Goal: Find specific page/section: Find specific page/section

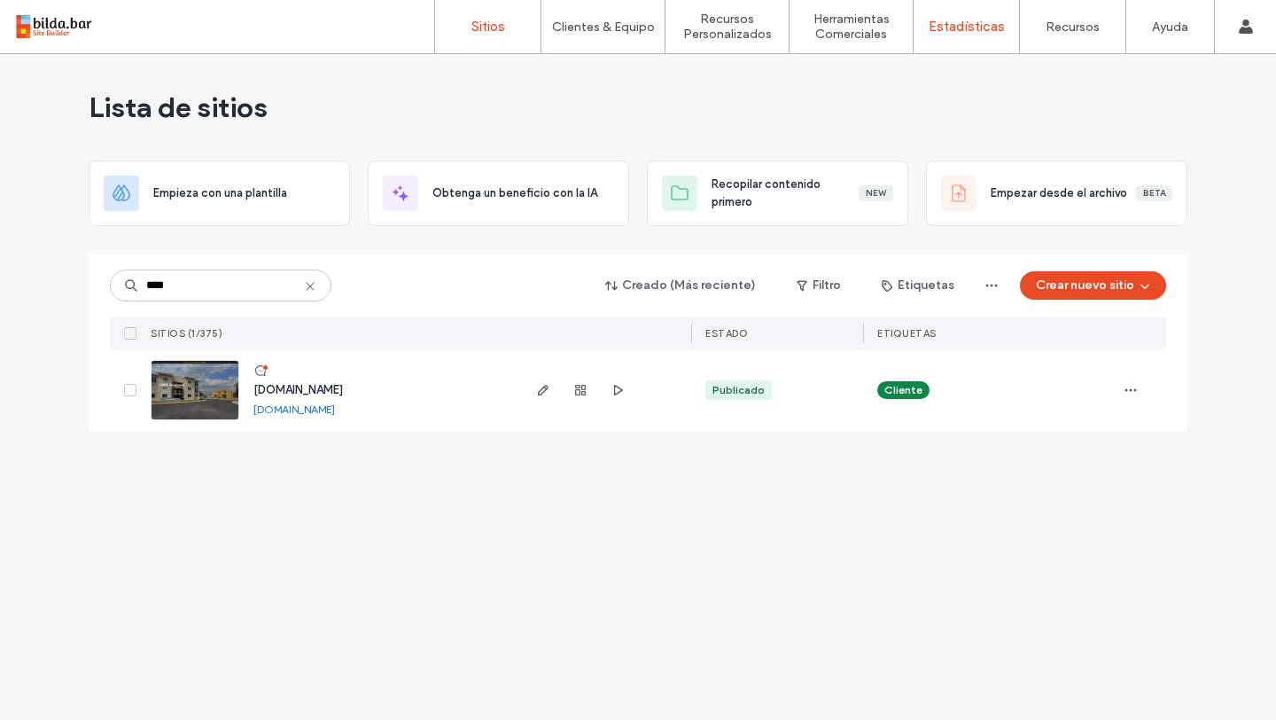
type input "****"
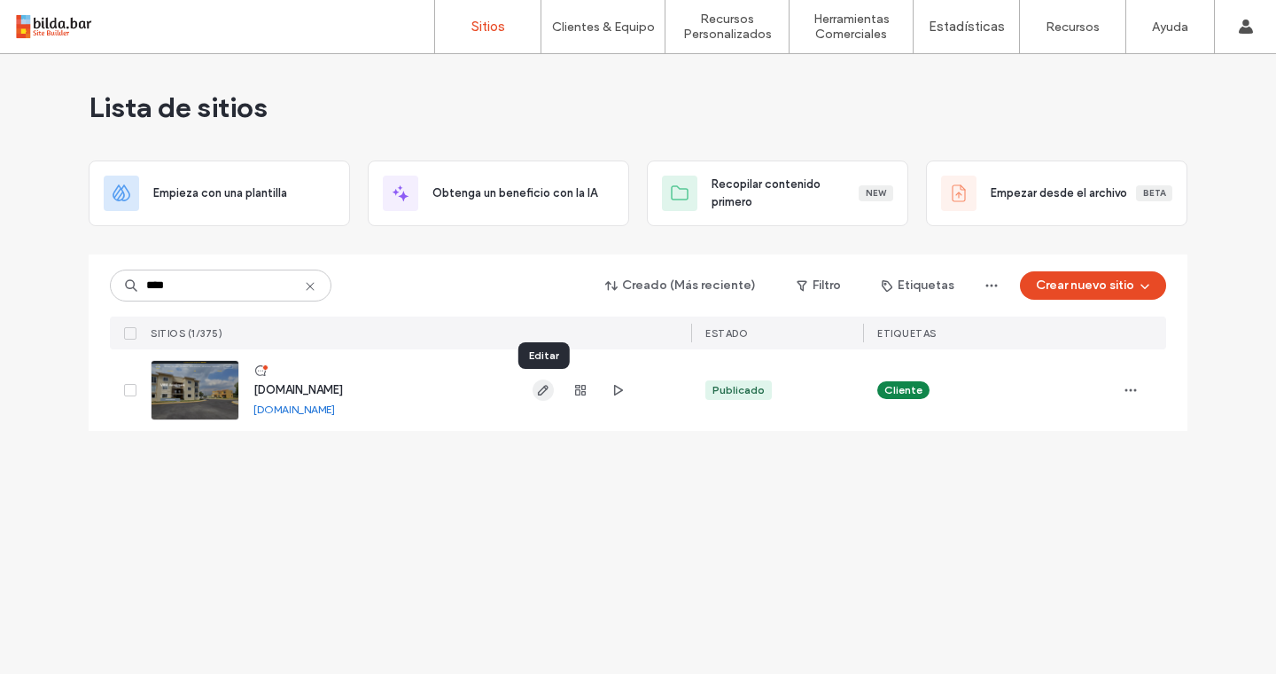
click at [538, 394] on use "button" at bounding box center [543, 390] width 11 height 11
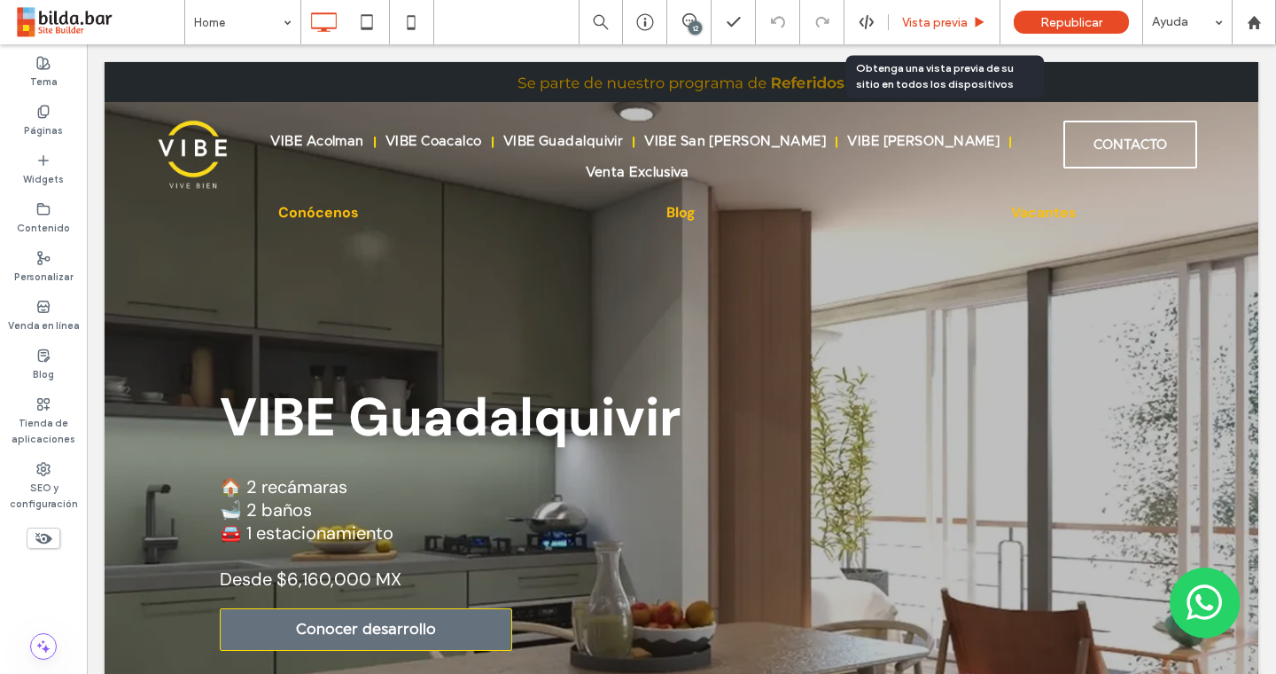
click at [939, 21] on span "Vista previa" at bounding box center [935, 22] width 66 height 15
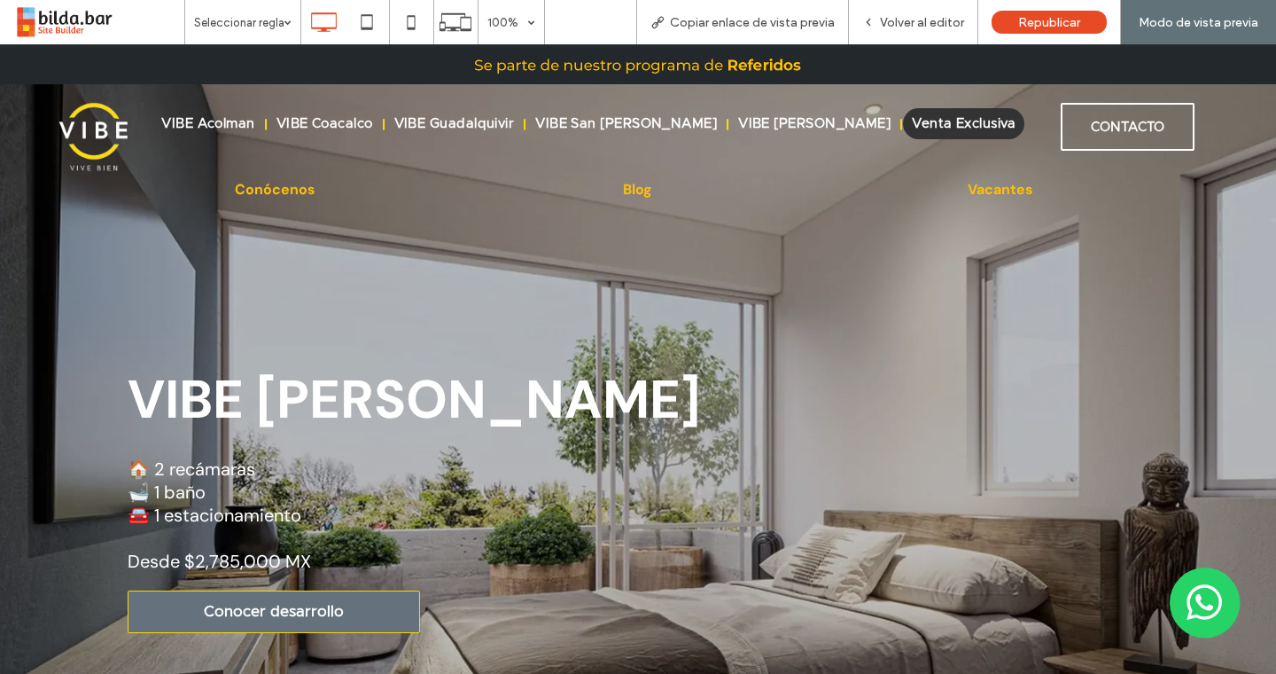
click at [960, 123] on span "Venta Exclusiva" at bounding box center [964, 123] width 104 height 13
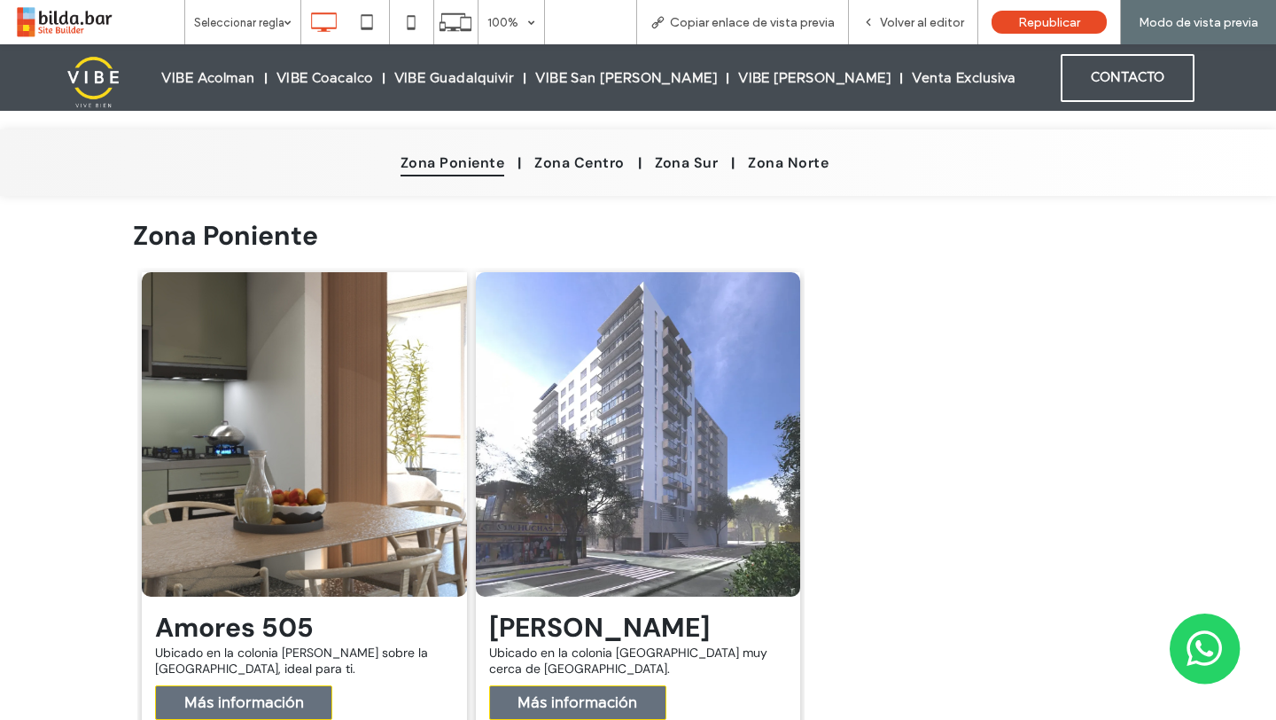
scroll to position [274, 0]
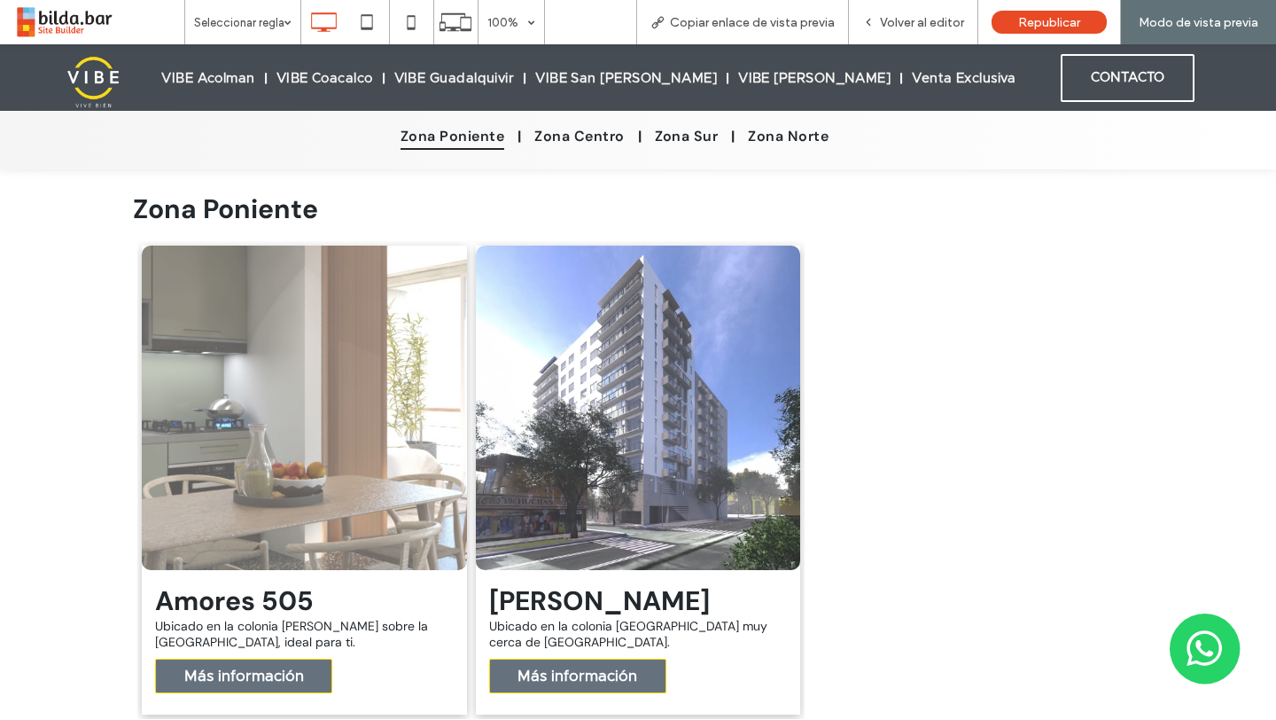
click at [325, 416] on link at bounding box center [304, 408] width 325 height 325
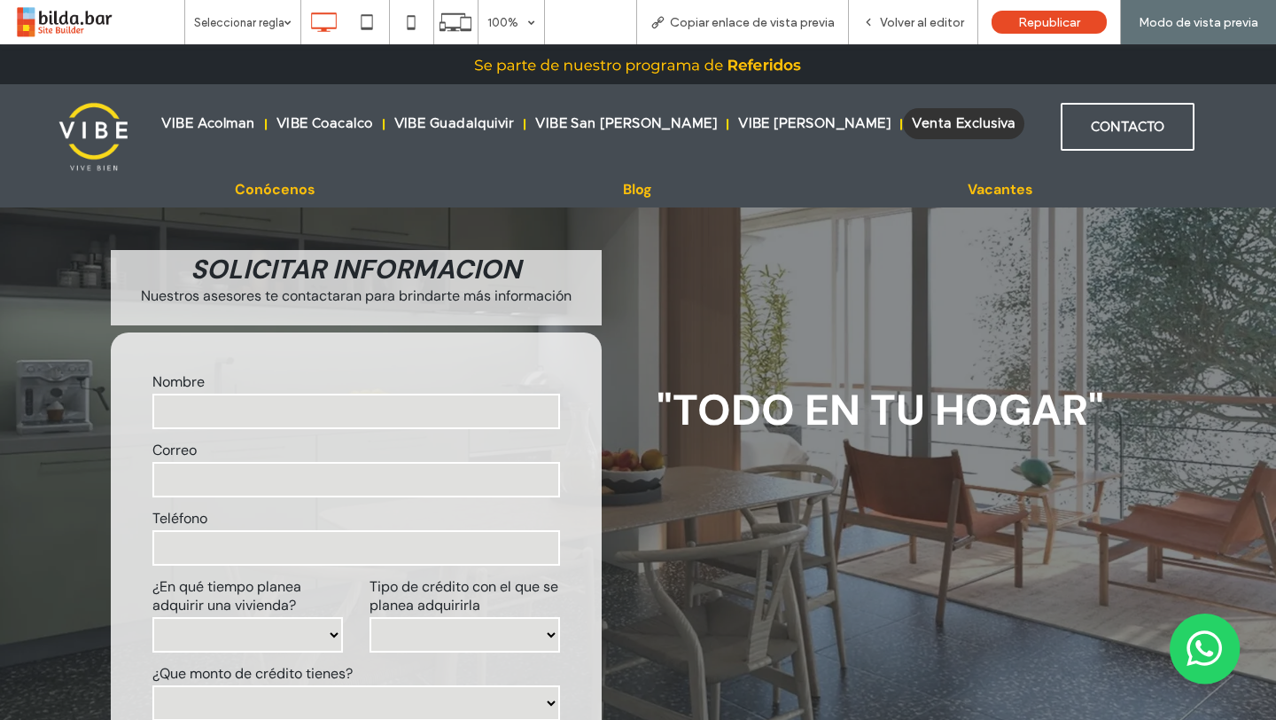
click at [956, 123] on span "Venta Exclusiva" at bounding box center [964, 123] width 104 height 13
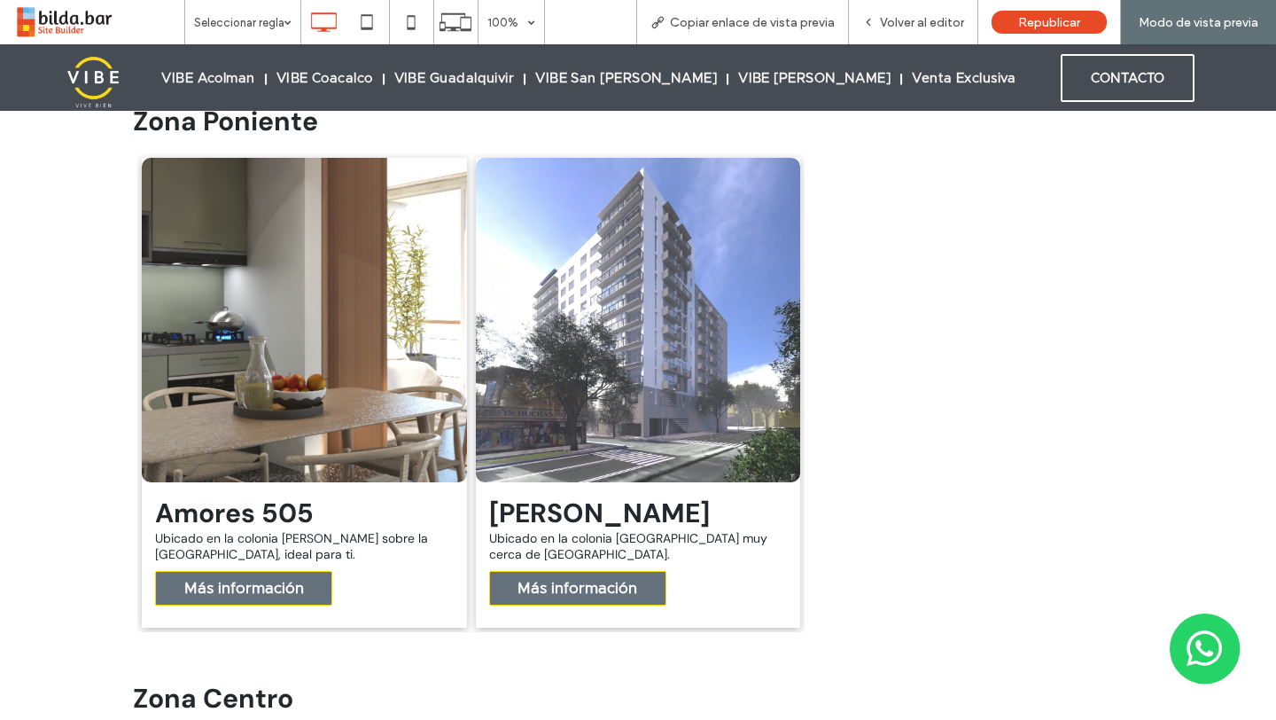
scroll to position [365, 0]
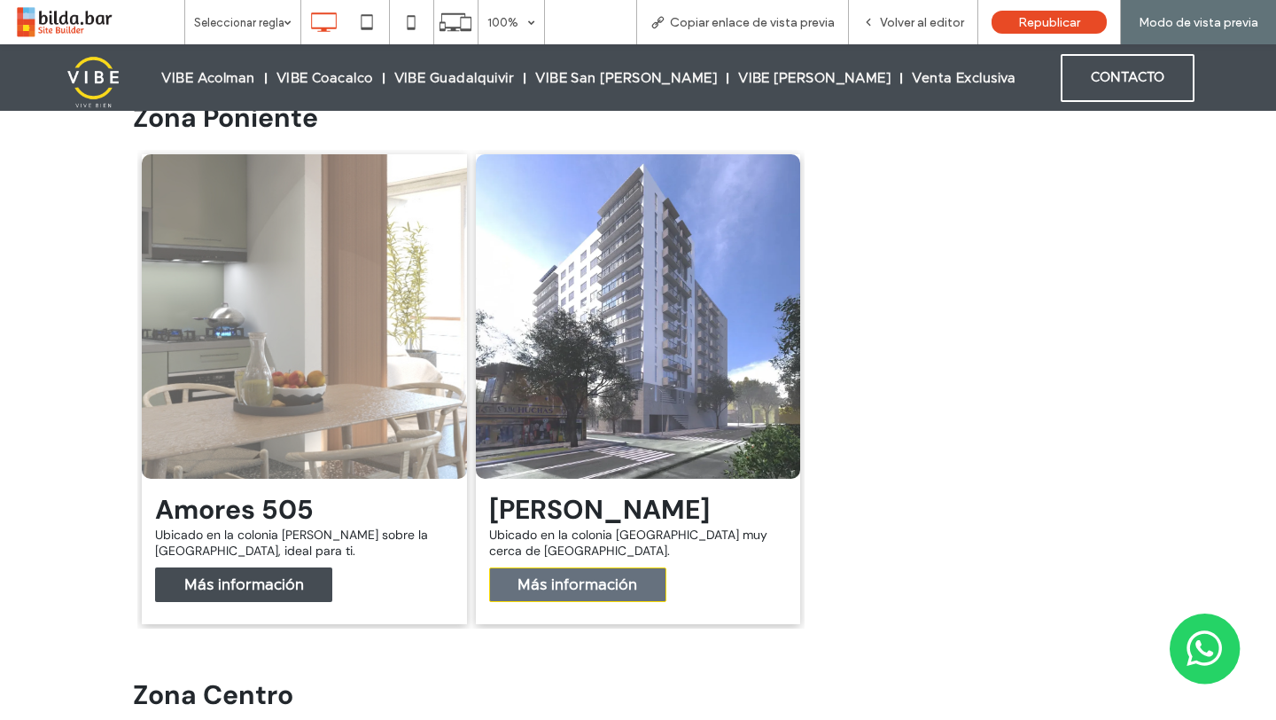
click at [292, 589] on span "Más información" at bounding box center [244, 584] width 155 height 33
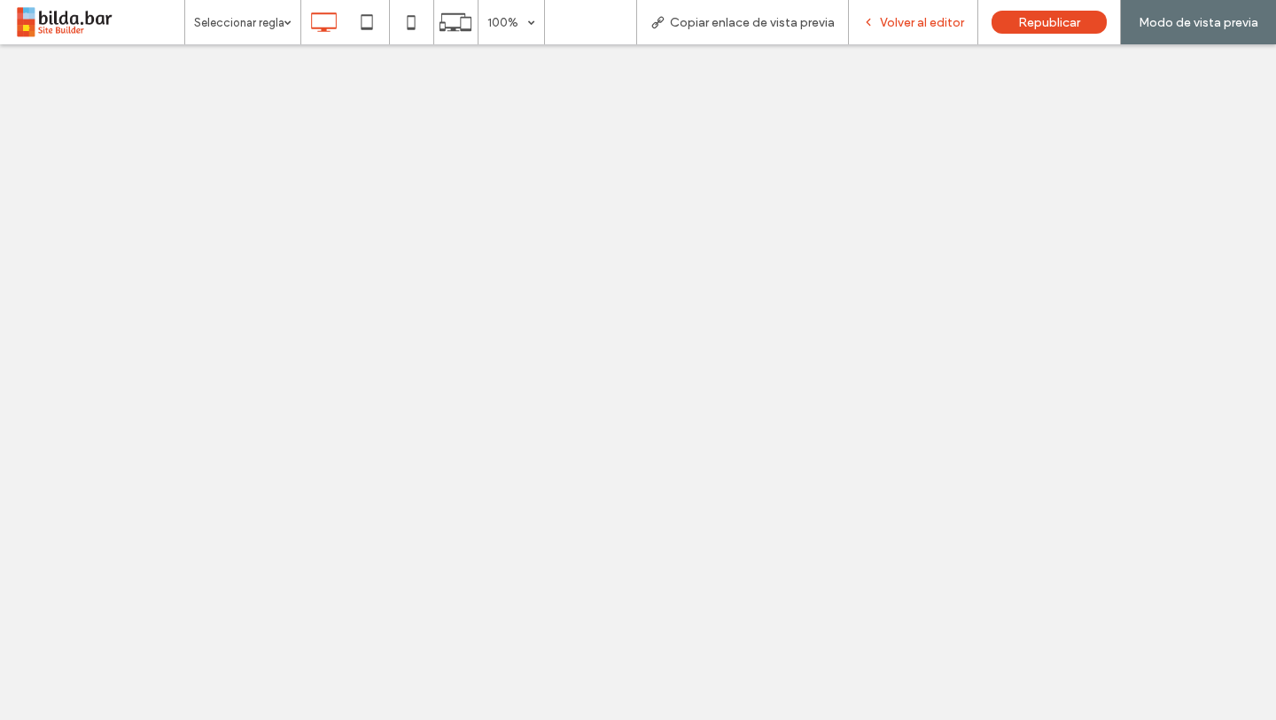
click at [913, 18] on span "Volver al editor" at bounding box center [922, 22] width 84 height 15
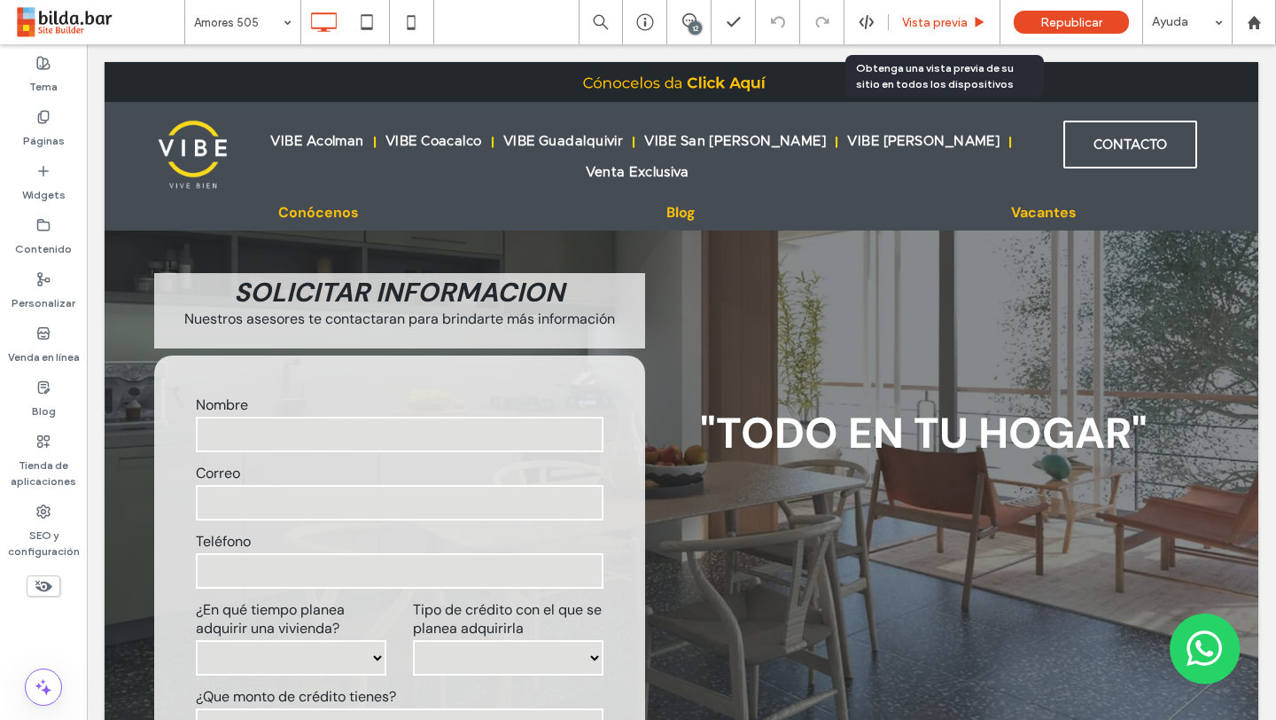
click at [940, 21] on span "Vista previa" at bounding box center [935, 22] width 66 height 15
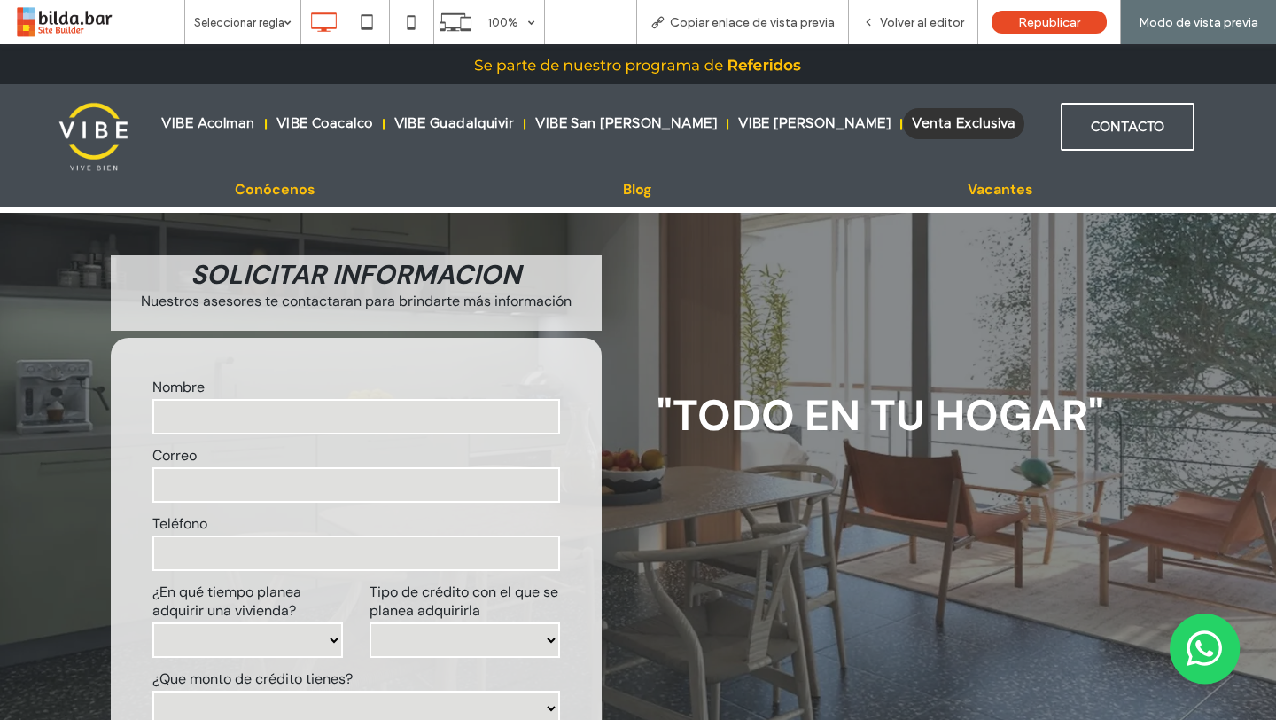
click at [936, 127] on span "Venta Exclusiva" at bounding box center [964, 123] width 104 height 13
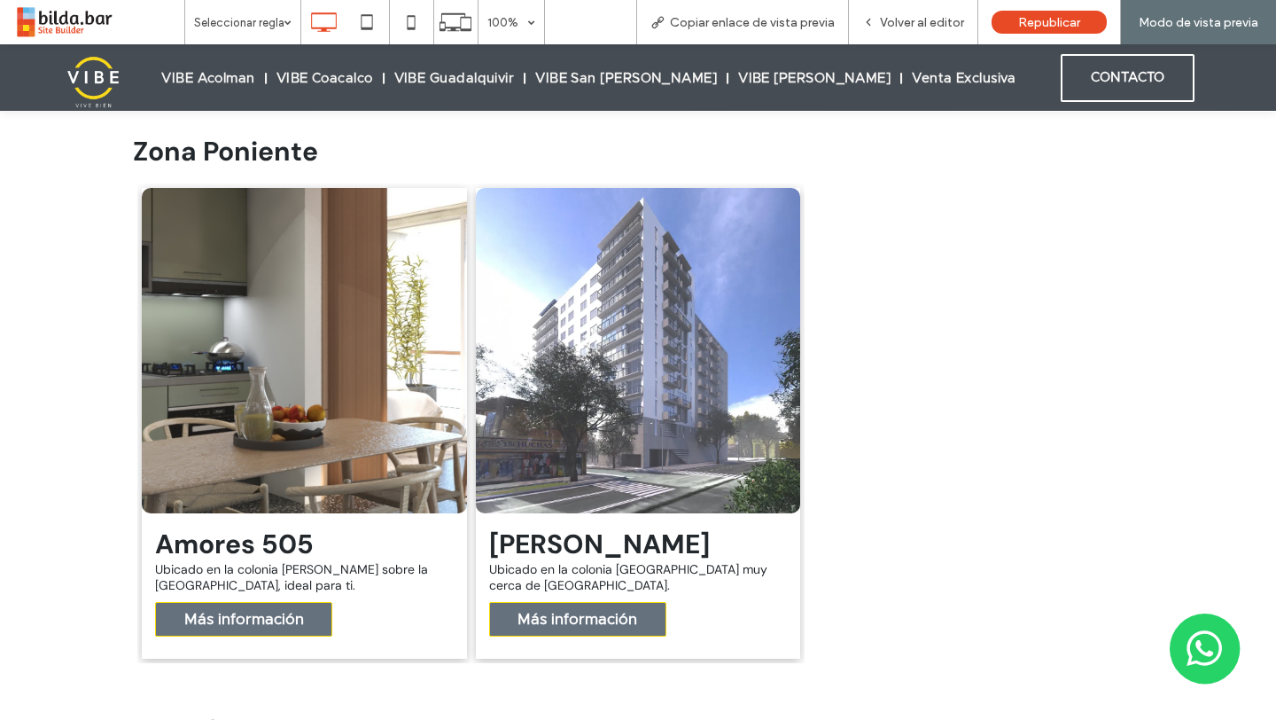
scroll to position [339, 0]
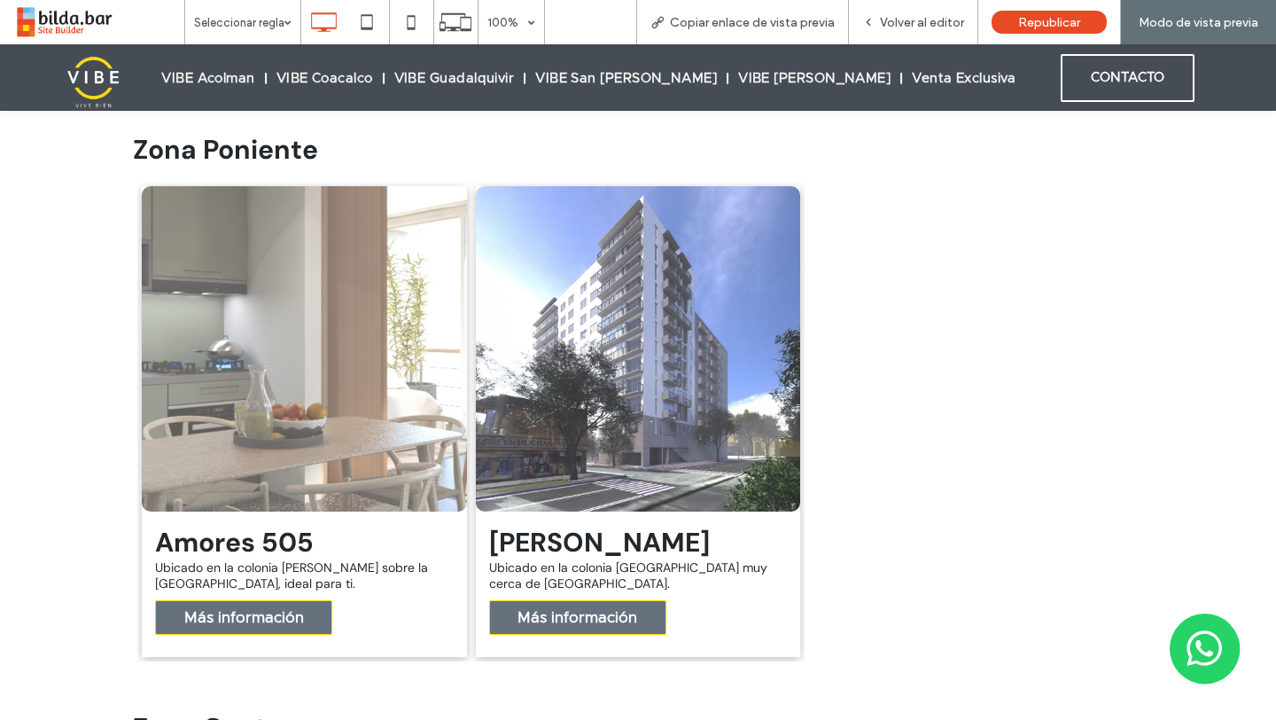
click at [226, 453] on link at bounding box center [304, 348] width 325 height 325
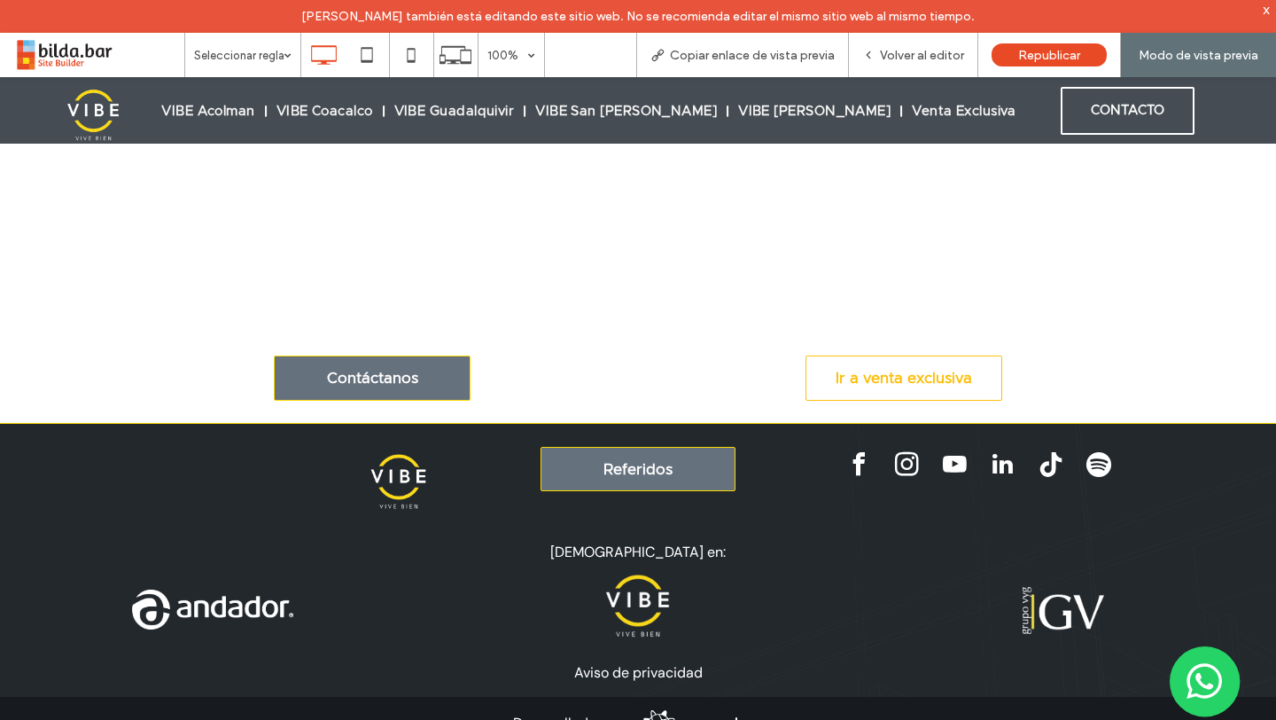
scroll to position [1472, 0]
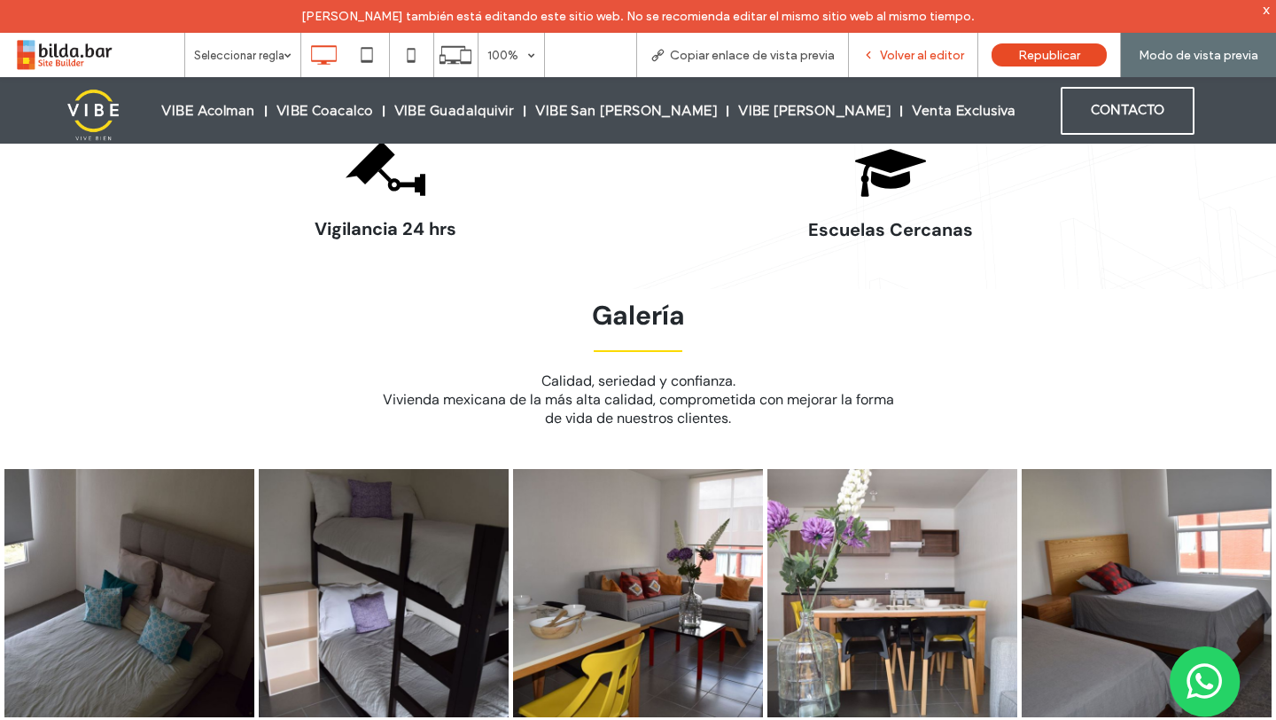
click at [908, 46] on div "Volver al editor" at bounding box center [913, 55] width 129 height 44
click at [916, 62] on span "Volver al editor" at bounding box center [922, 55] width 84 height 15
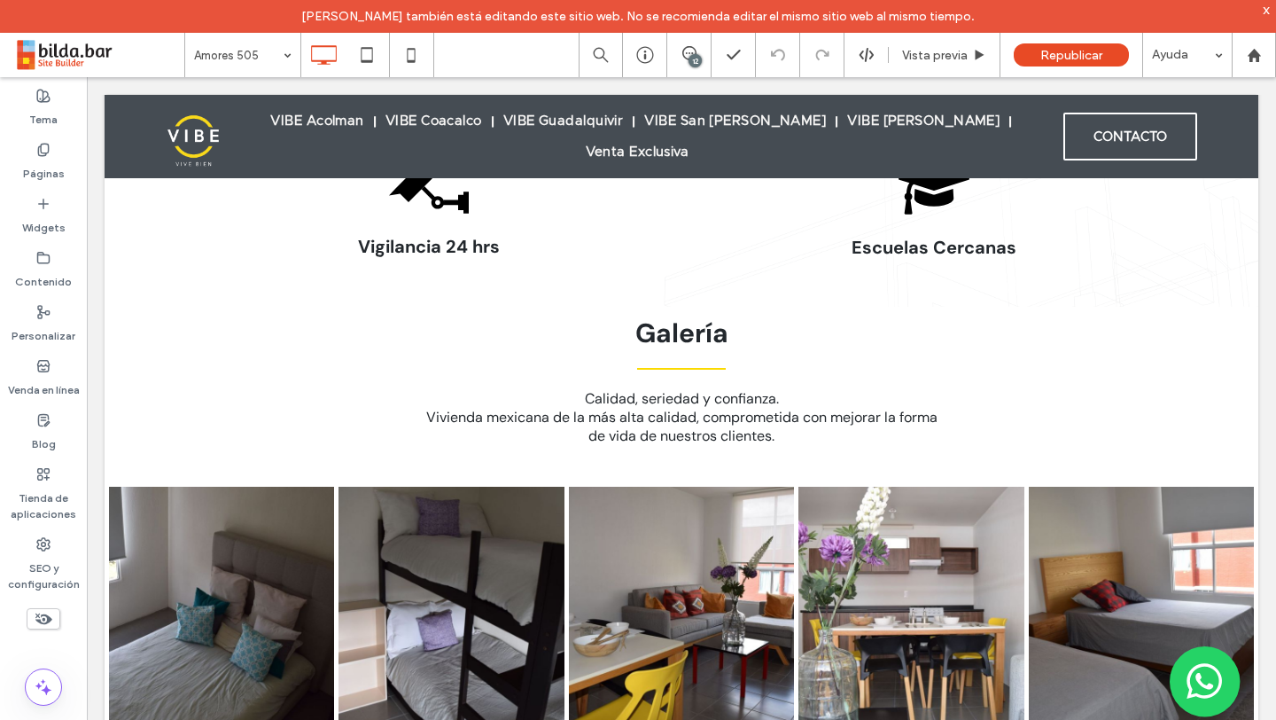
click at [82, 50] on span at bounding box center [98, 54] width 171 height 35
